Goal: Transaction & Acquisition: Purchase product/service

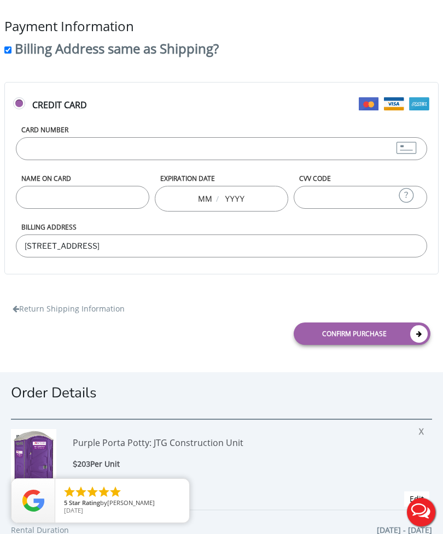
click at [226, 156] on input "Card Number" at bounding box center [221, 148] width 411 height 23
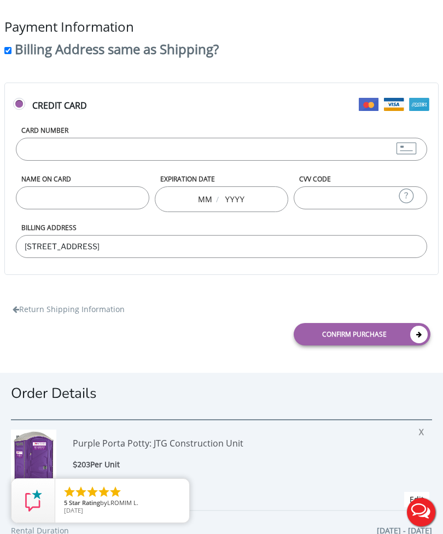
type input "[CREDIT_CARD_NUMBER]"
click at [116, 190] on input "Name on Card" at bounding box center [82, 197] width 133 height 23
click at [43, 197] on input "HASINA Son Saintkitts" at bounding box center [82, 197] width 133 height 23
type input "Hasina Son Saintkitts"
click at [192, 195] on div "/" at bounding box center [221, 199] width 133 height 26
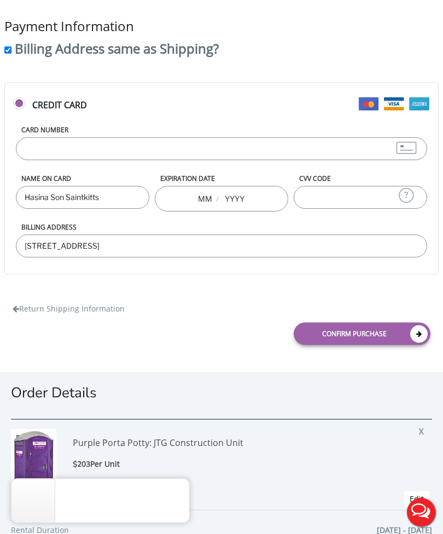
click at [211, 200] on input "text" at bounding box center [205, 198] width 14 height 22
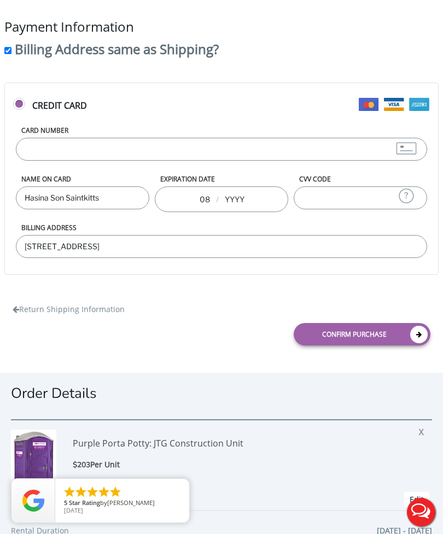
type input "08"
type input "2"
type input "2030"
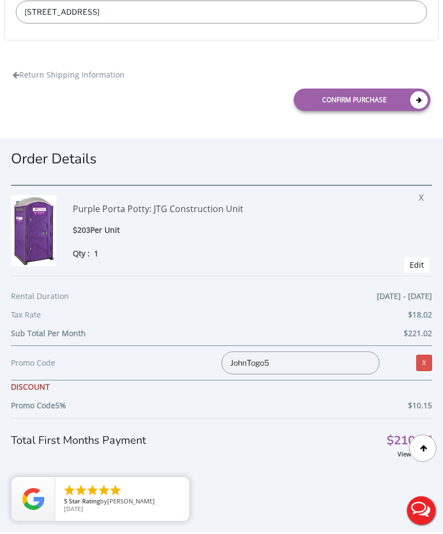
scroll to position [273, 0]
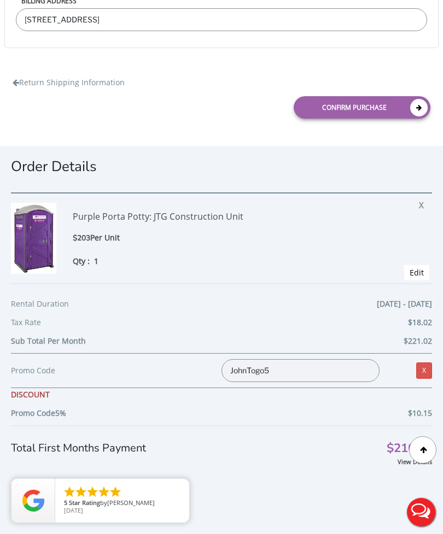
type input "321"
click at [374, 106] on link "Confirm purchase" at bounding box center [361, 107] width 137 height 22
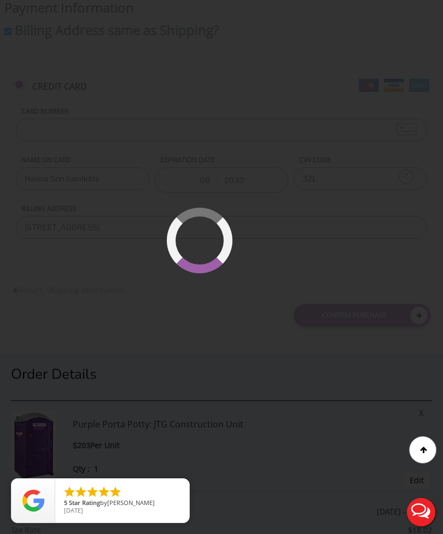
scroll to position [64, 0]
click at [378, 242] on div at bounding box center [221, 267] width 443 height 534
click at [422, 454] on div at bounding box center [422, 449] width 27 height 27
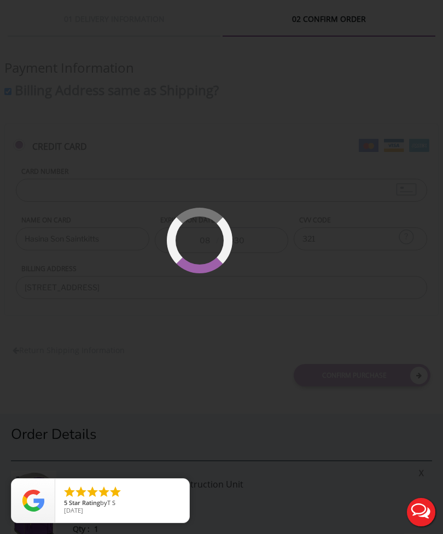
scroll to position [0, 0]
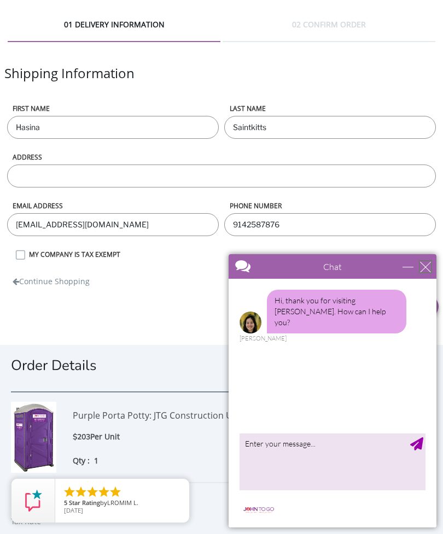
click at [429, 268] on div "close" at bounding box center [425, 266] width 11 height 11
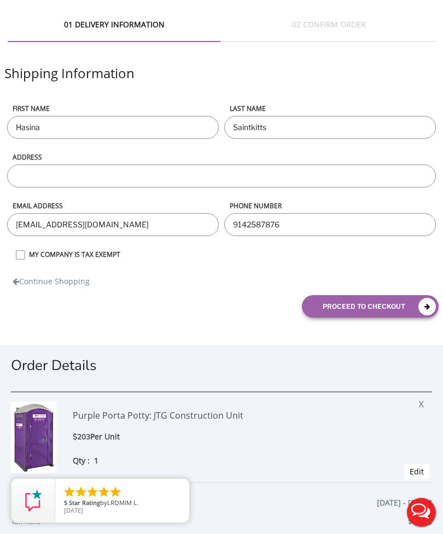
click at [85, 181] on input "ADDRESS" at bounding box center [221, 175] width 428 height 23
type input "[STREET_ADDRESS]"
click at [26, 265] on div "Continue Shopping" at bounding box center [221, 274] width 434 height 25
click at [22, 264] on div "Continue Shopping" at bounding box center [221, 274] width 434 height 25
click at [23, 257] on label "MY COMPANY IS TAX EXEMPT" at bounding box center [230, 254] width 415 height 9
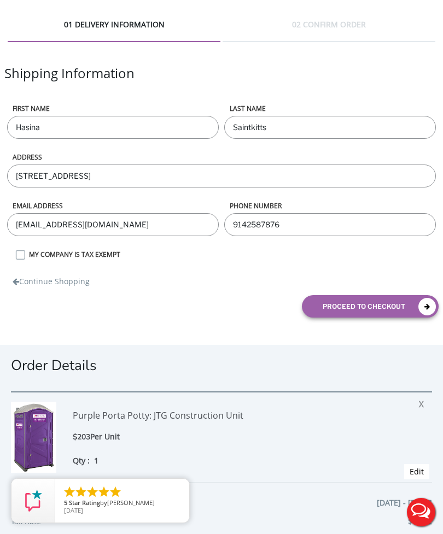
click at [0, 0] on input "MY COMPANY IS TAX EXEMPT" at bounding box center [0, 0] width 0 height 0
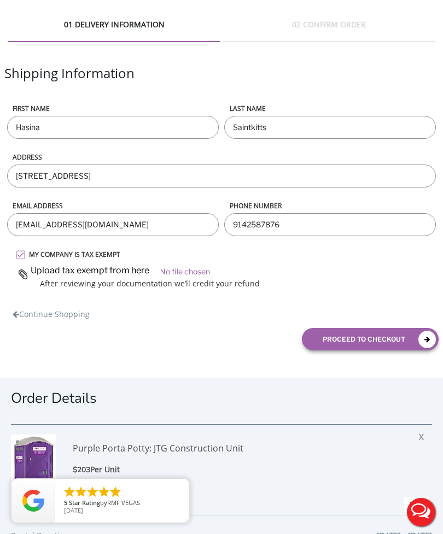
click at [195, 275] on input "file" at bounding box center [226, 270] width 423 height 16
click at [426, 454] on div "Purple Porta Potty: JTG Construction Unit $203 Per Unit Qty : 1 X Edit" at bounding box center [221, 469] width 421 height 91
click at [204, 269] on input "file" at bounding box center [226, 270] width 423 height 16
type input "C:\fakepath\W2L Tax Exempt Cert.JPG"
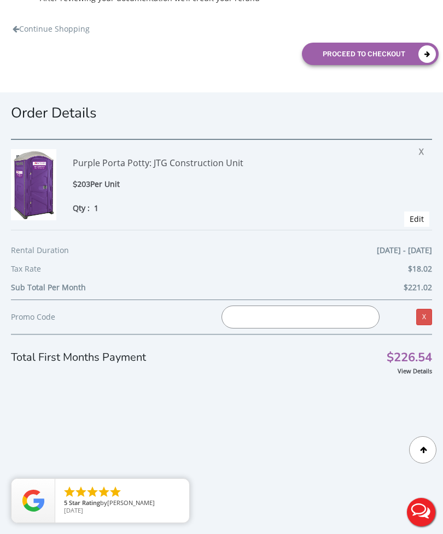
scroll to position [291, 0]
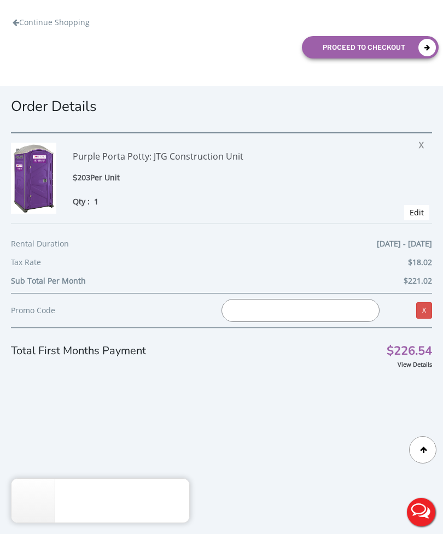
click at [327, 314] on input "text" at bounding box center [300, 310] width 158 height 23
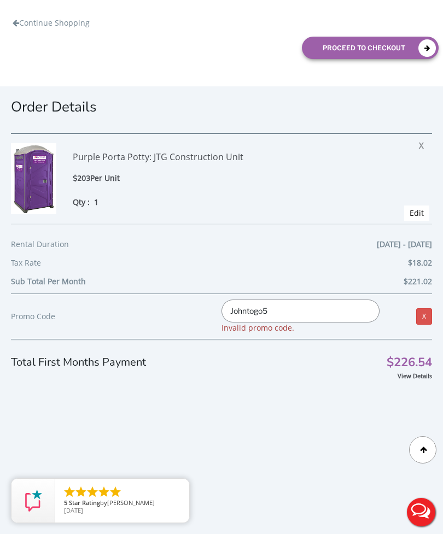
type input "Johntogo5"
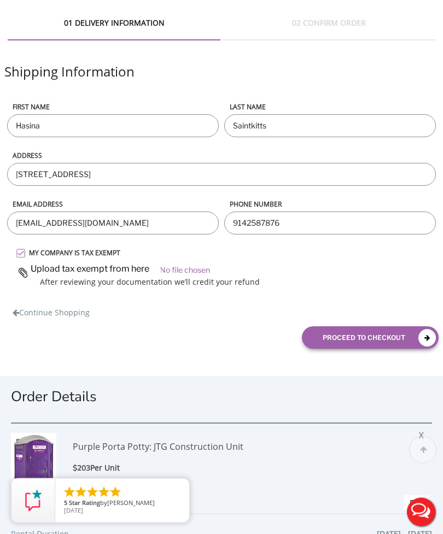
scroll to position [0, 0]
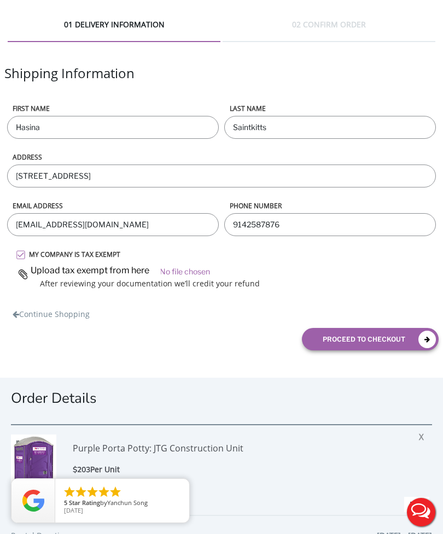
click at [337, 346] on button "proceed to checkout" at bounding box center [370, 339] width 137 height 22
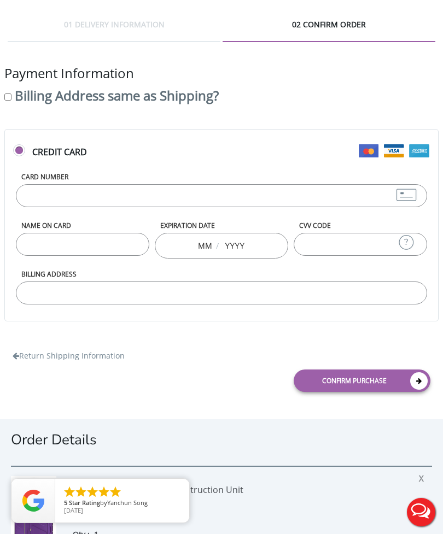
click at [311, 199] on input "Card Number" at bounding box center [221, 195] width 411 height 23
click at [49, 246] on div "Name on Card" at bounding box center [82, 245] width 139 height 49
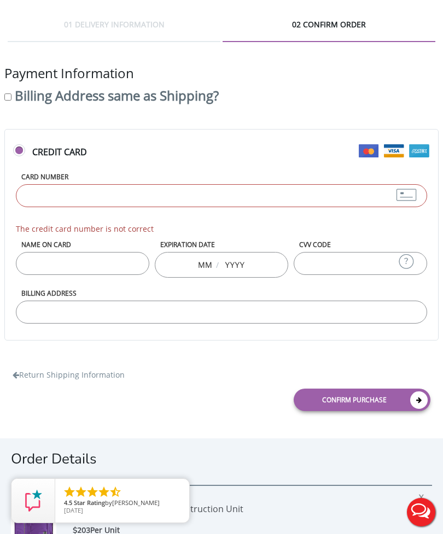
click at [57, 203] on input "Card Number" at bounding box center [221, 195] width 411 height 23
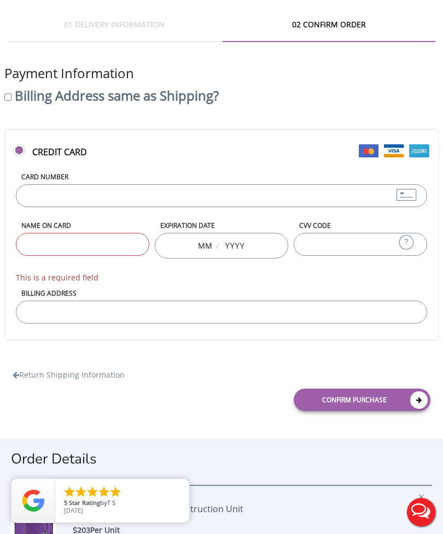
type input "[CREDIT_CARD_NUMBER]"
click at [38, 251] on input "Name on Card" at bounding box center [82, 244] width 133 height 23
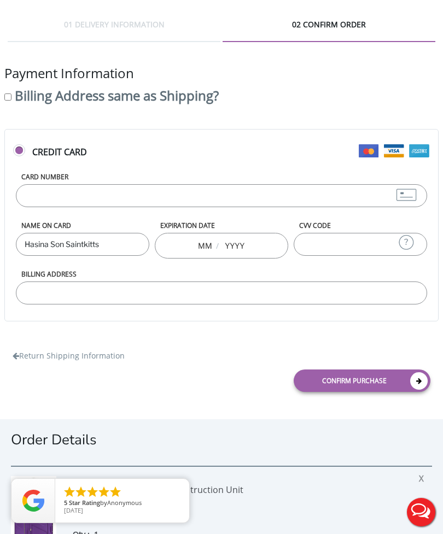
type input "Hasina Son Saintkitts"
click at [240, 251] on input "text" at bounding box center [235, 245] width 22 height 22
type input "0820"
type input "3"
click at [202, 254] on input "text" at bounding box center [205, 245] width 14 height 22
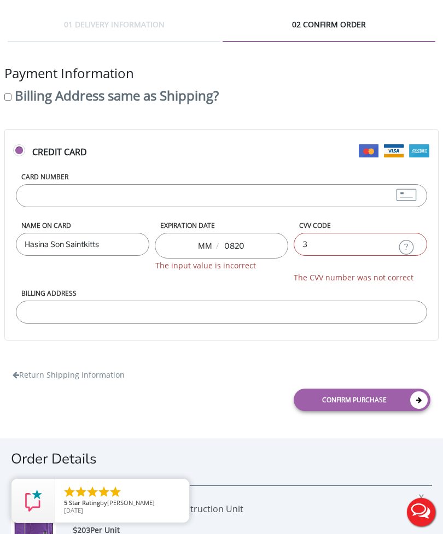
click at [202, 253] on input "text" at bounding box center [205, 245] width 14 height 22
click at [254, 253] on div "/ 0820 The input value is incorrect" at bounding box center [221, 246] width 133 height 26
click at [239, 248] on input "0820" at bounding box center [235, 245] width 22 height 22
type input "0"
type input "2030"
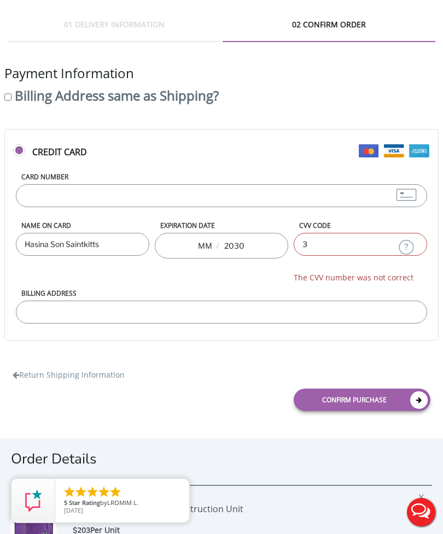
click at [210, 250] on input "text" at bounding box center [205, 245] width 14 height 22
click at [207, 249] on input "text" at bounding box center [205, 245] width 14 height 22
type input "08"
click at [313, 245] on input "3" at bounding box center [359, 244] width 133 height 23
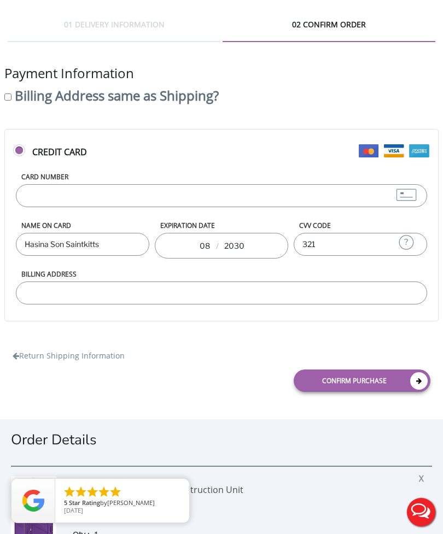
type input "321"
click at [261, 311] on div "Billing Address" at bounding box center [221, 293] width 416 height 49
click at [207, 290] on input "Billing Address" at bounding box center [221, 292] width 411 height 23
click at [8, 101] on input "Billing Address same as Shipping?" at bounding box center [7, 96] width 7 height 7
checkbox input "true"
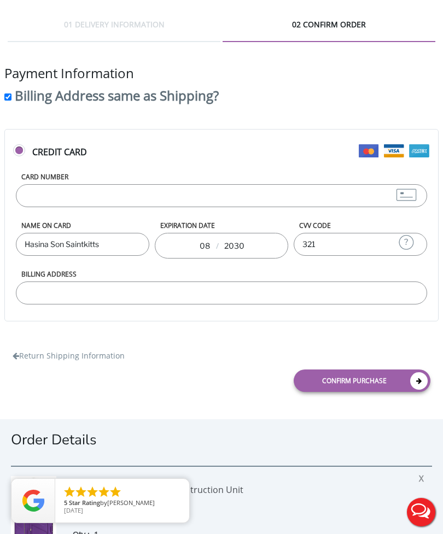
type input "[STREET_ADDRESS]"
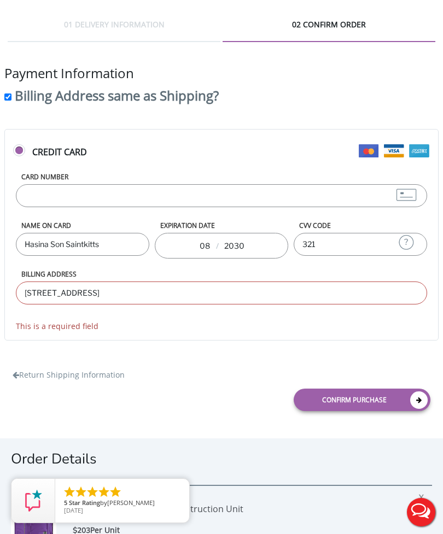
click at [346, 396] on link "Confirm purchase" at bounding box center [361, 400] width 137 height 22
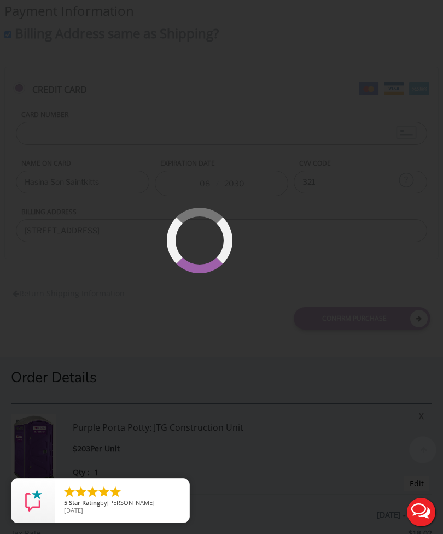
scroll to position [64, 0]
